Goal: Task Accomplishment & Management: Use online tool/utility

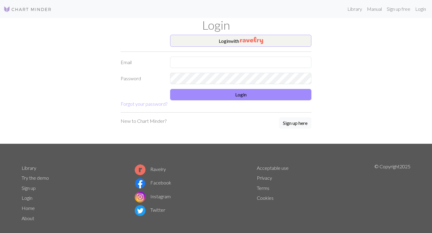
click at [264, 40] on button "Login with" at bounding box center [240, 41] width 141 height 12
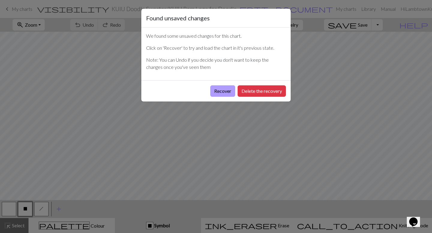
click at [226, 91] on button "Recover" at bounding box center [222, 90] width 25 height 11
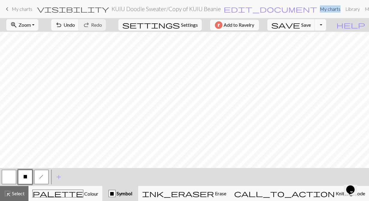
click at [326, 23] on button "Toggle Dropdown" at bounding box center [320, 24] width 11 height 11
click at [308, 49] on button "save_alt Download" at bounding box center [276, 48] width 99 height 10
click at [363, 9] on link "Manual" at bounding box center [373, 9] width 20 height 12
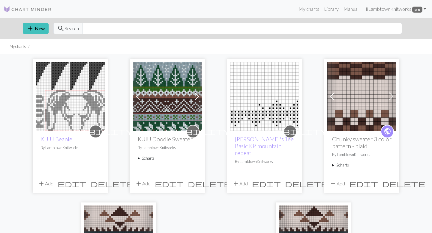
click at [170, 99] on img at bounding box center [167, 96] width 69 height 69
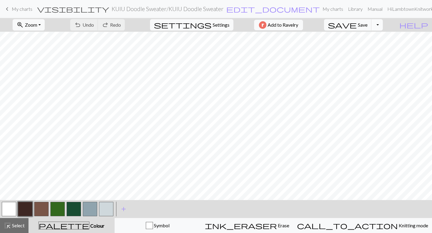
click at [383, 26] on button "Toggle Dropdown" at bounding box center [376, 24] width 11 height 11
click at [373, 49] on button "save_alt Download" at bounding box center [332, 48] width 99 height 10
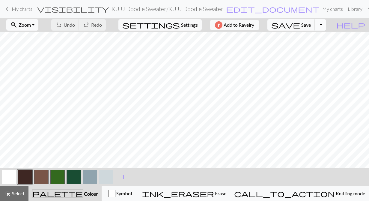
click at [326, 22] on button "Toggle Dropdown" at bounding box center [320, 24] width 11 height 11
click at [326, 27] on button "Toggle Dropdown" at bounding box center [320, 24] width 11 height 11
click at [312, 48] on button "save_alt Download" at bounding box center [276, 48] width 99 height 10
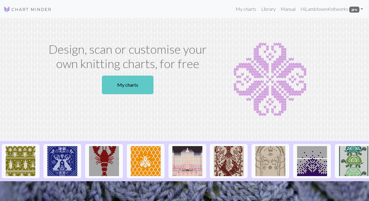
click at [130, 82] on link "My charts" at bounding box center [128, 85] width 52 height 19
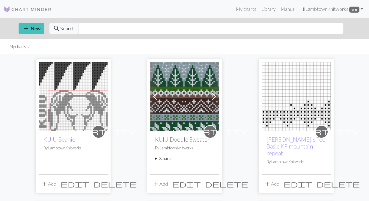
click at [195, 100] on img at bounding box center [184, 96] width 69 height 69
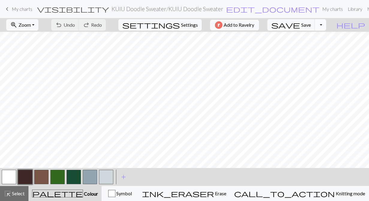
click at [326, 27] on button "Toggle Dropdown" at bounding box center [320, 24] width 11 height 11
click at [300, 24] on span "save" at bounding box center [285, 25] width 29 height 8
click at [326, 25] on button "Toggle Dropdown" at bounding box center [320, 24] width 11 height 11
click at [312, 47] on button "save_alt Download" at bounding box center [276, 48] width 99 height 10
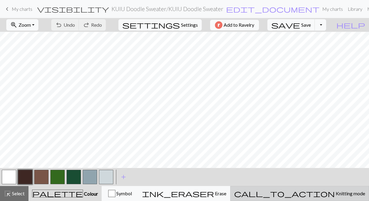
click at [326, 198] on button "call_to_action Knitting mode Knitting mode" at bounding box center [299, 193] width 139 height 15
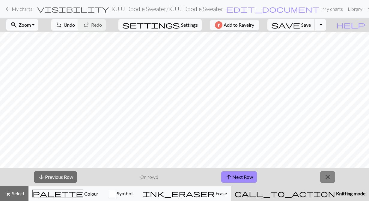
click at [331, 178] on span "close" at bounding box center [327, 177] width 7 height 8
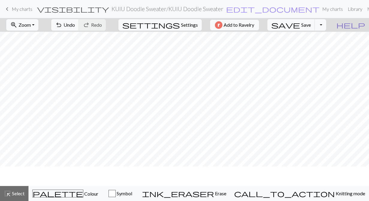
scroll to position [0, 0]
click at [19, 193] on span "Select" at bounding box center [17, 193] width 13 height 6
click at [12, 196] on div "highlight_alt Select Select" at bounding box center [14, 193] width 21 height 7
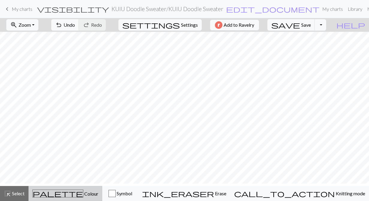
scroll to position [230, 0]
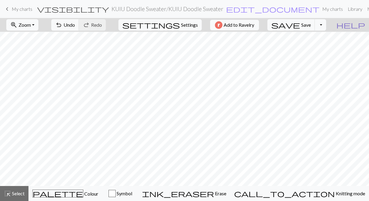
click at [363, 25] on span "help" at bounding box center [350, 25] width 29 height 8
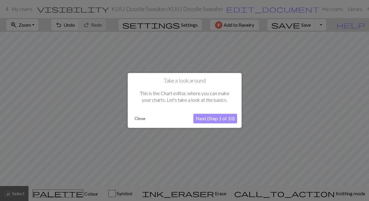
click at [140, 117] on button "Close" at bounding box center [140, 118] width 16 height 9
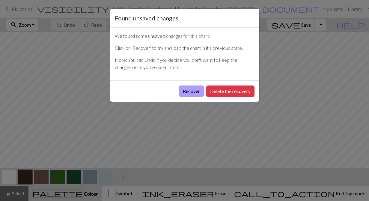
click at [194, 91] on button "Recover" at bounding box center [191, 90] width 25 height 11
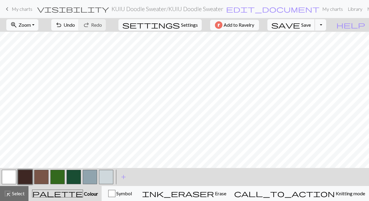
click at [311, 23] on span "Save" at bounding box center [306, 25] width 10 height 6
click at [326, 24] on button "Toggle Dropdown" at bounding box center [320, 24] width 11 height 11
click at [313, 46] on button "save_alt Download" at bounding box center [276, 48] width 99 height 10
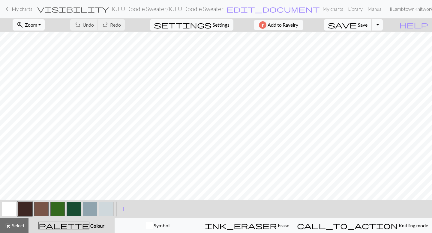
scroll to position [44, 0]
click at [320, 7] on link "My charts" at bounding box center [332, 9] width 25 height 12
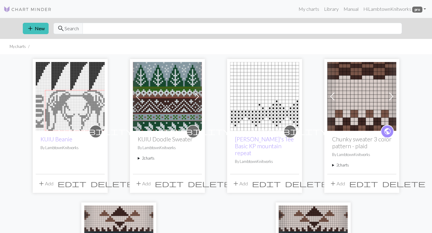
click at [145, 159] on summary "2 charts" at bounding box center [167, 159] width 59 height 6
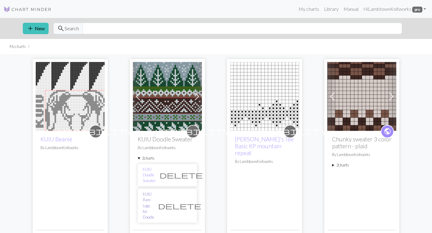
click at [154, 194] on link "KUIU Ram Logo for Doodle" at bounding box center [148, 206] width 11 height 29
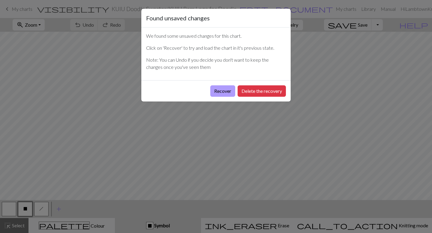
click at [221, 90] on button "Recover" at bounding box center [222, 90] width 25 height 11
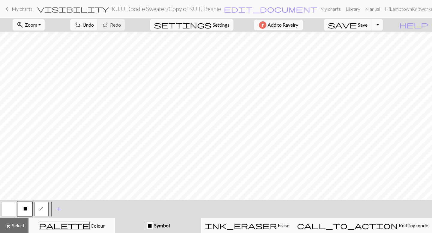
click at [182, 11] on h2 "KUIU Doodle Sweater / Copy of KUIU Beanie" at bounding box center [166, 8] width 109 height 7
select select "68aa7eb300f973f523be7a51"
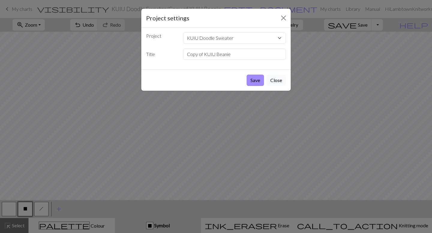
click at [277, 79] on button "Close" at bounding box center [275, 80] width 19 height 11
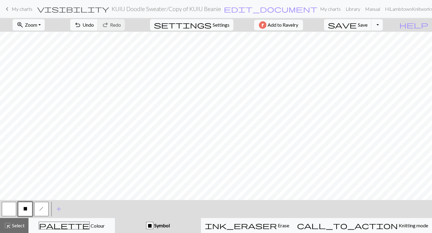
click at [37, 24] on span "Zoom" at bounding box center [31, 25] width 12 height 6
click at [42, 37] on button "Fit all" at bounding box center [36, 38] width 47 height 10
click at [13, 201] on span "Select" at bounding box center [17, 226] width 13 height 6
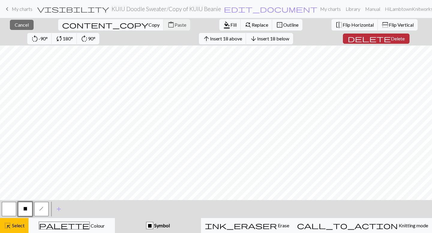
click at [369, 39] on span "Delete" at bounding box center [398, 39] width 14 height 6
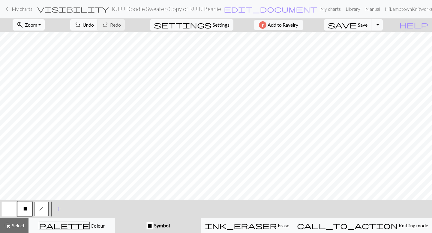
click at [45, 25] on button "zoom_in Zoom Zoom" at bounding box center [29, 24] width 32 height 11
click at [44, 37] on button "Fit all" at bounding box center [36, 38] width 47 height 10
click at [11, 201] on span "Select" at bounding box center [17, 226] width 13 height 6
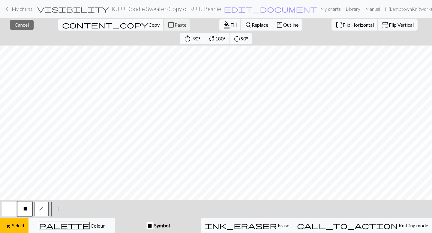
click at [148, 25] on span "Copy" at bounding box center [153, 25] width 11 height 6
click at [175, 26] on span "Paste" at bounding box center [181, 25] width 12 height 6
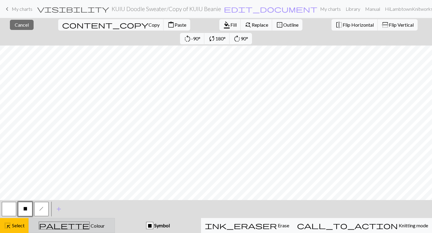
click at [66, 201] on button "palette Colour Colour" at bounding box center [71, 225] width 86 height 15
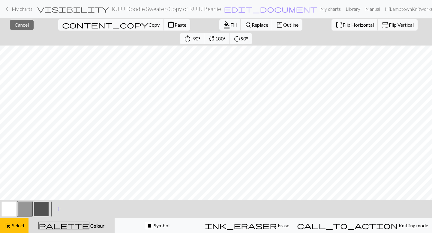
click at [11, 201] on button "button" at bounding box center [9, 209] width 14 height 14
click at [219, 27] on button "format_color_fill Fill" at bounding box center [230, 24] width 22 height 11
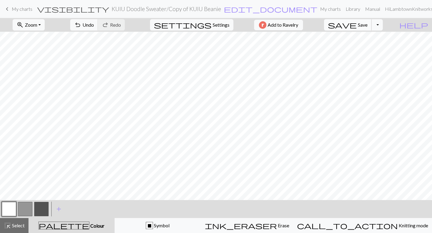
click at [367, 23] on span "Save" at bounding box center [363, 25] width 10 height 6
